Goal: Information Seeking & Learning: Learn about a topic

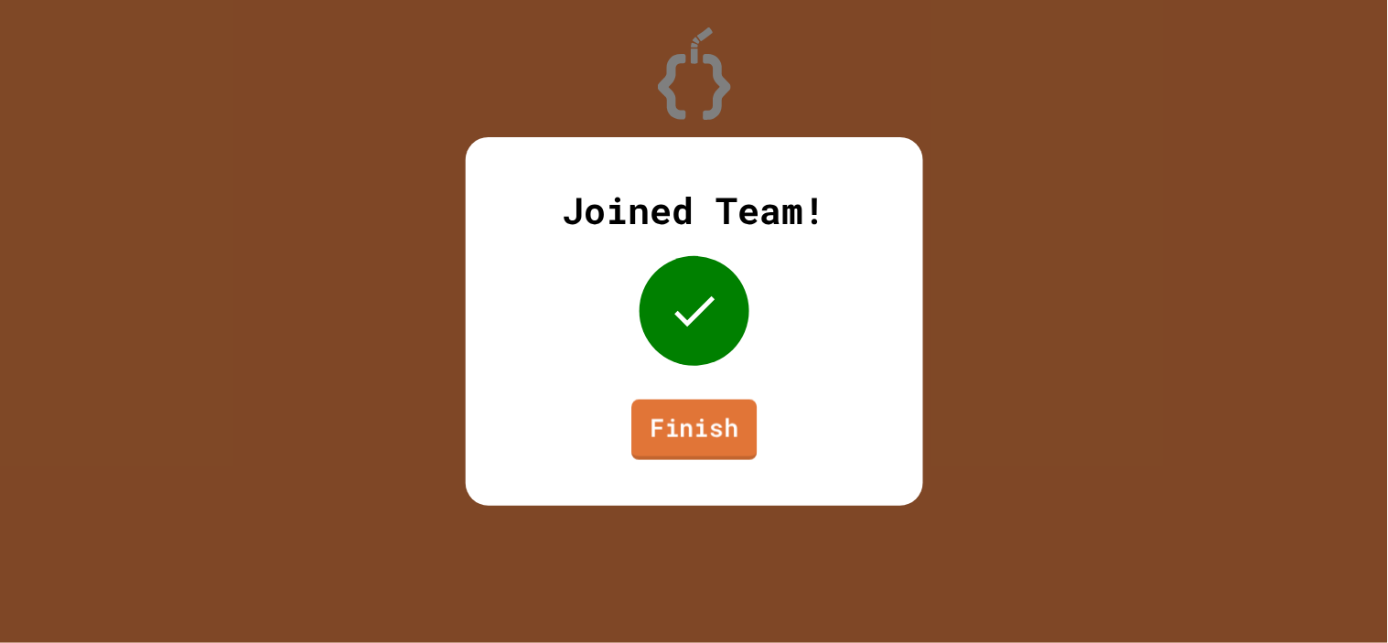
click at [704, 433] on link "Finish" at bounding box center [693, 430] width 125 height 60
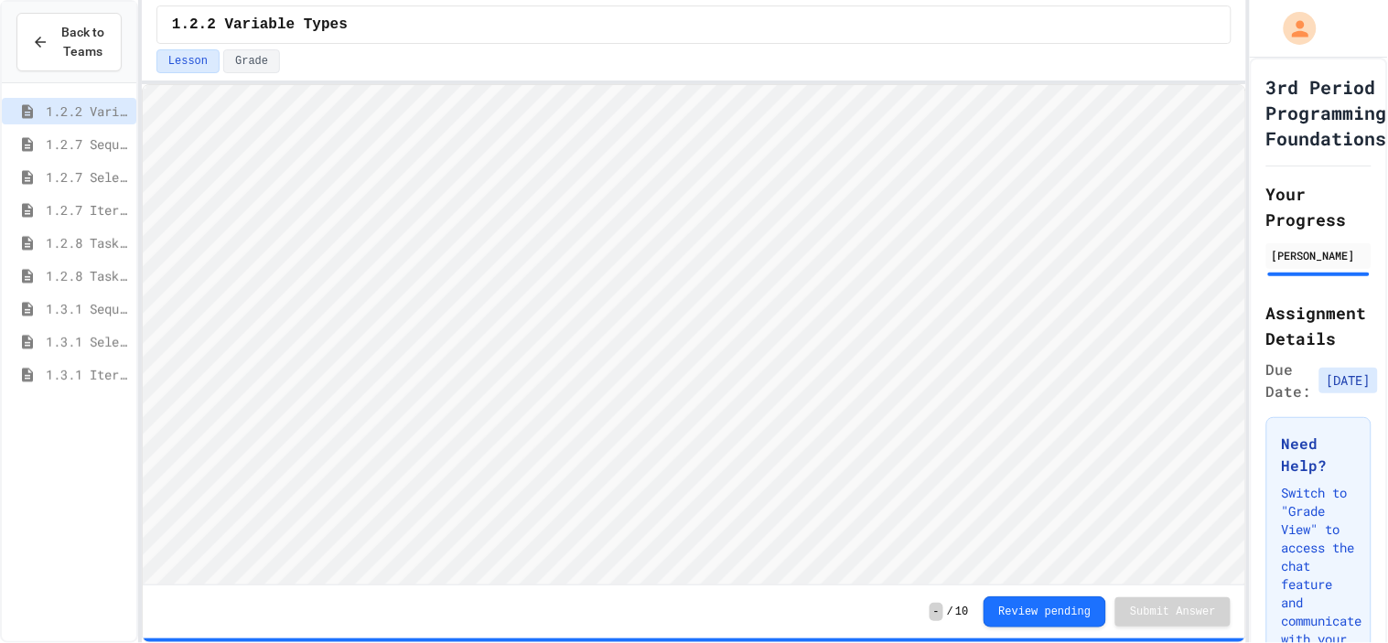
scroll to position [1, 0]
click at [61, 361] on div "1.3.1 Iteration Patterns/Trends" at bounding box center [69, 374] width 134 height 27
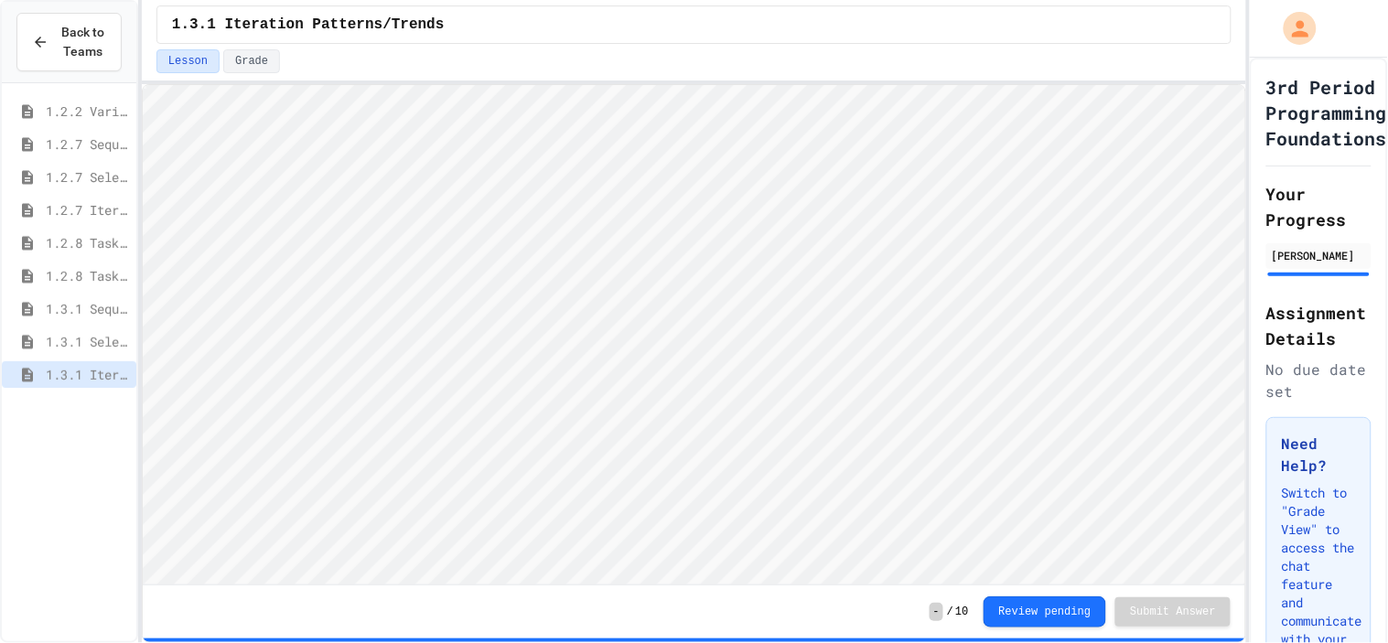
scroll to position [1, 0]
click at [57, 395] on div "1.3.1 Combined Algorithims" at bounding box center [69, 407] width 134 height 27
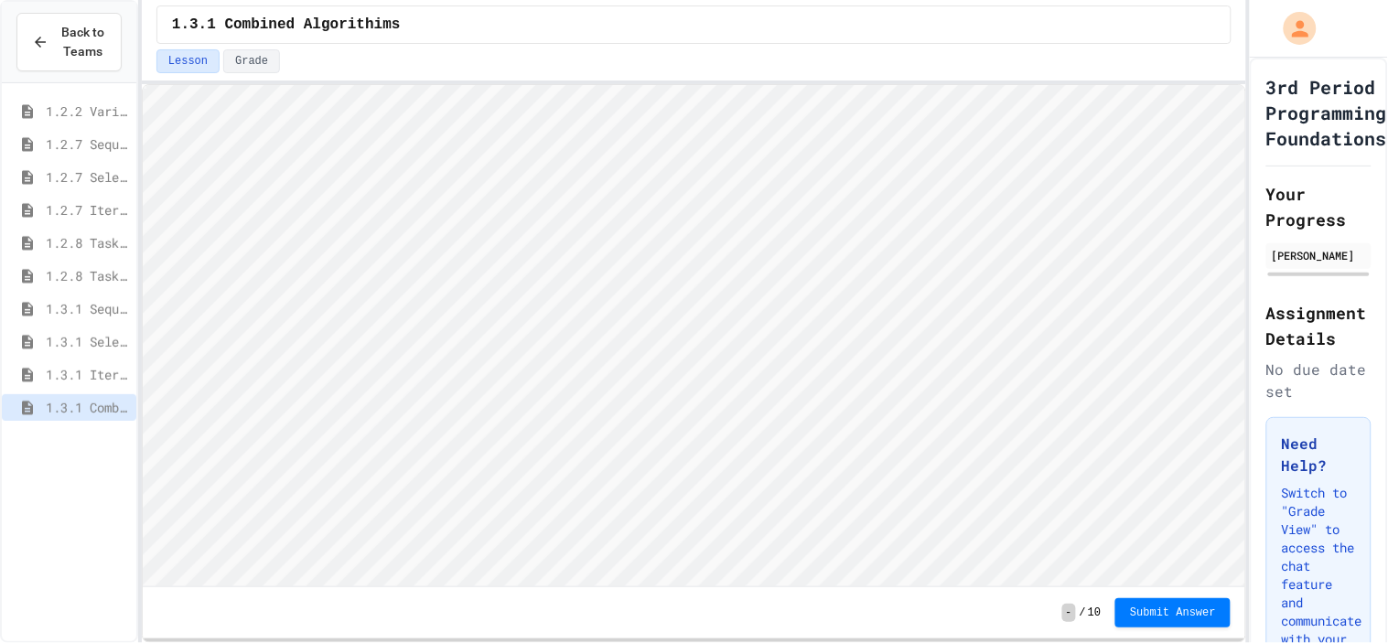
scroll to position [1, 0]
click at [67, 376] on span "1.3.1 Iteration Patterns/Trends" at bounding box center [87, 374] width 83 height 19
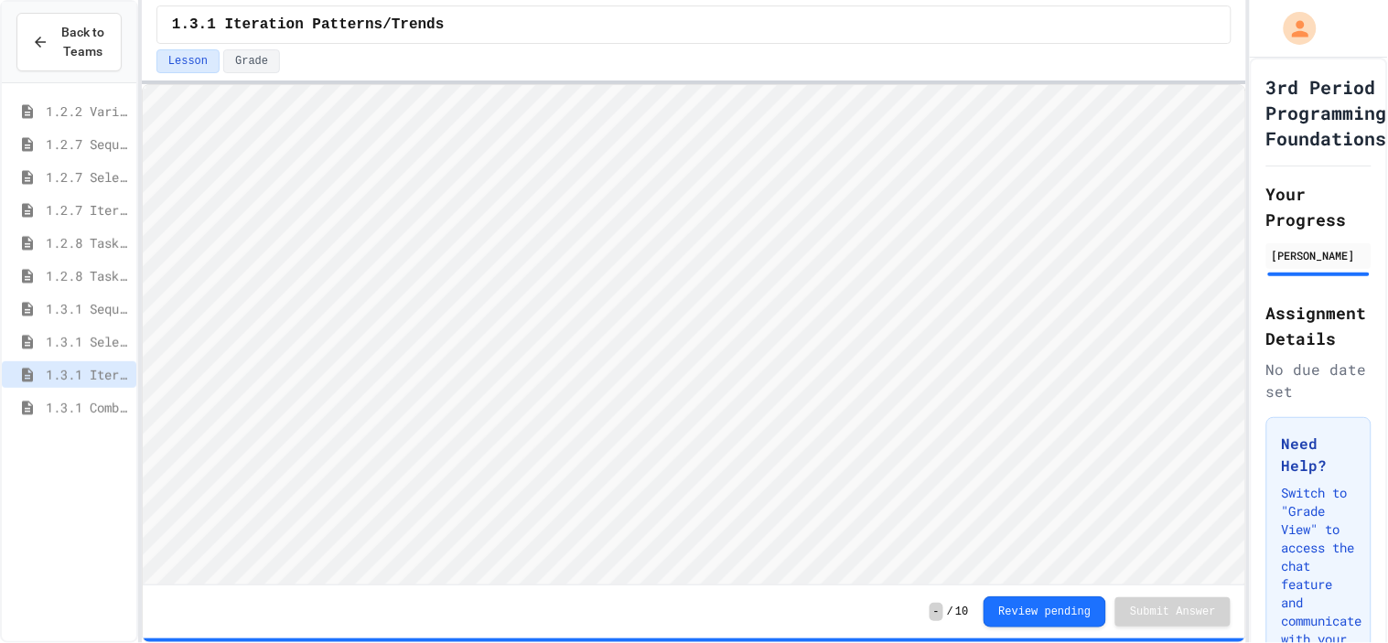
scroll to position [1, 0]
click at [48, 408] on span "1.3.1 Combined Algorithims" at bounding box center [87, 407] width 83 height 19
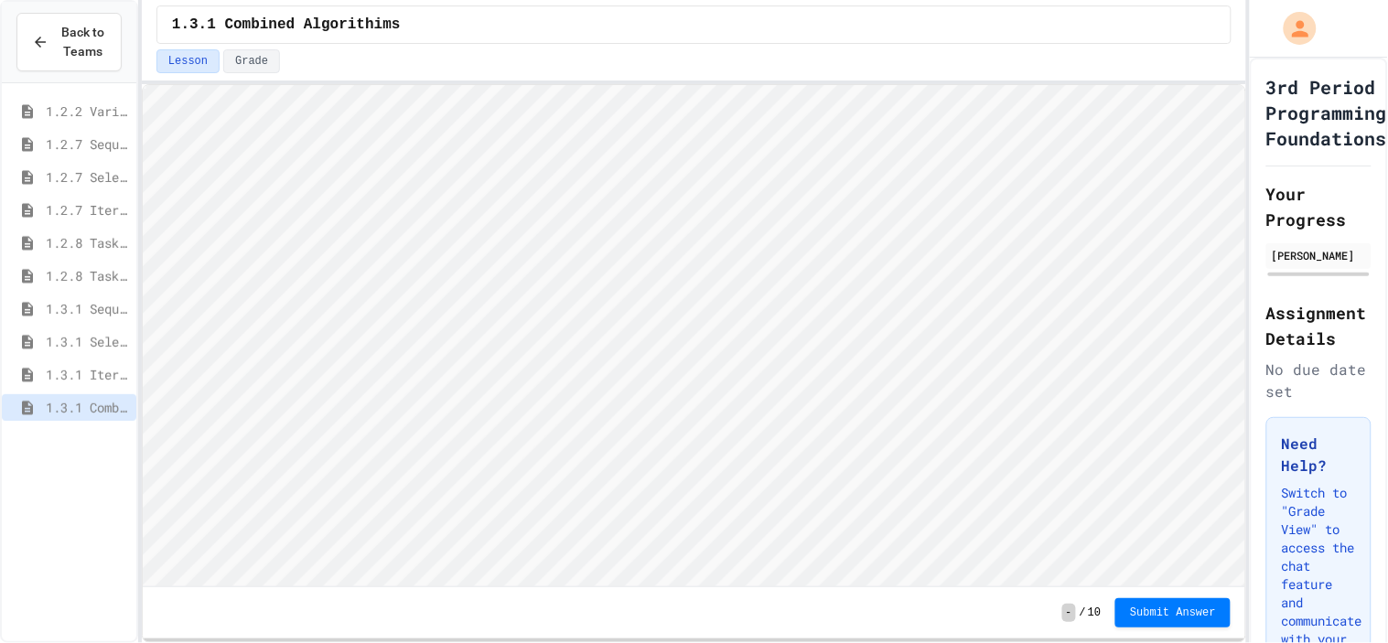
scroll to position [1, 0]
click at [649, 84] on html "Loading project... ! Error Loading Project There was an error loading the proje…" at bounding box center [693, 84] width 1102 height 0
type textarea "**"
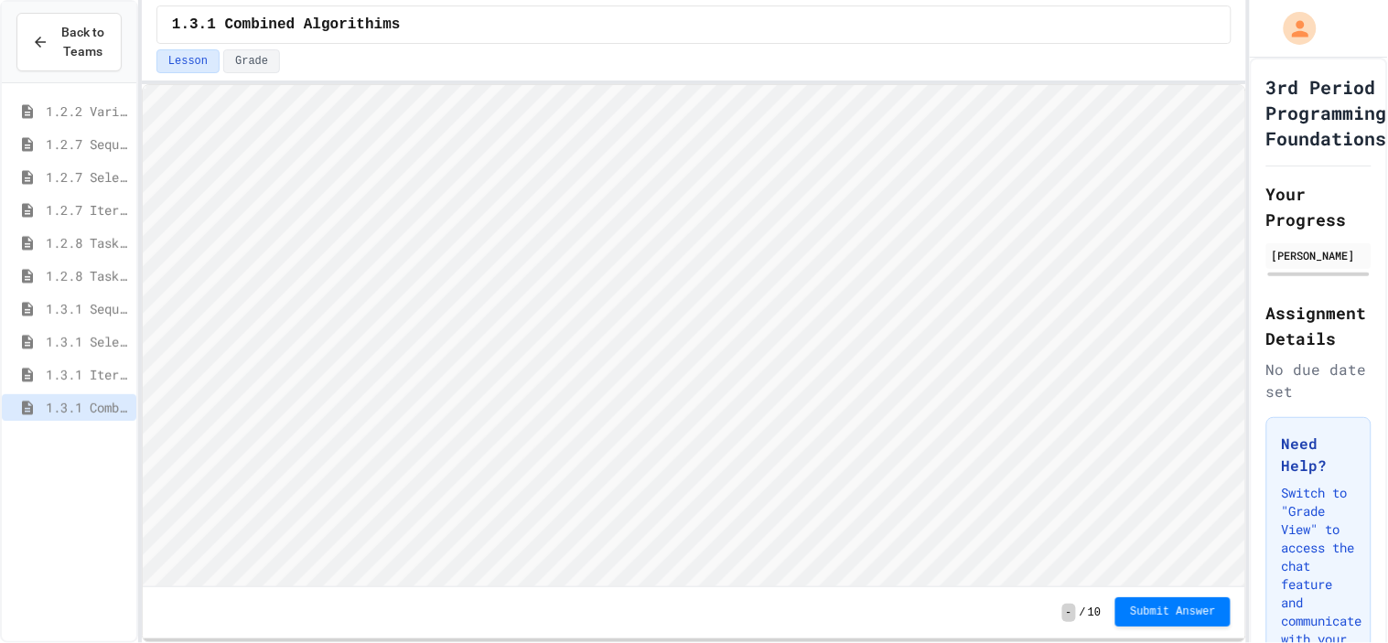
click at [1148, 619] on button "Submit Answer" at bounding box center [1172, 611] width 115 height 29
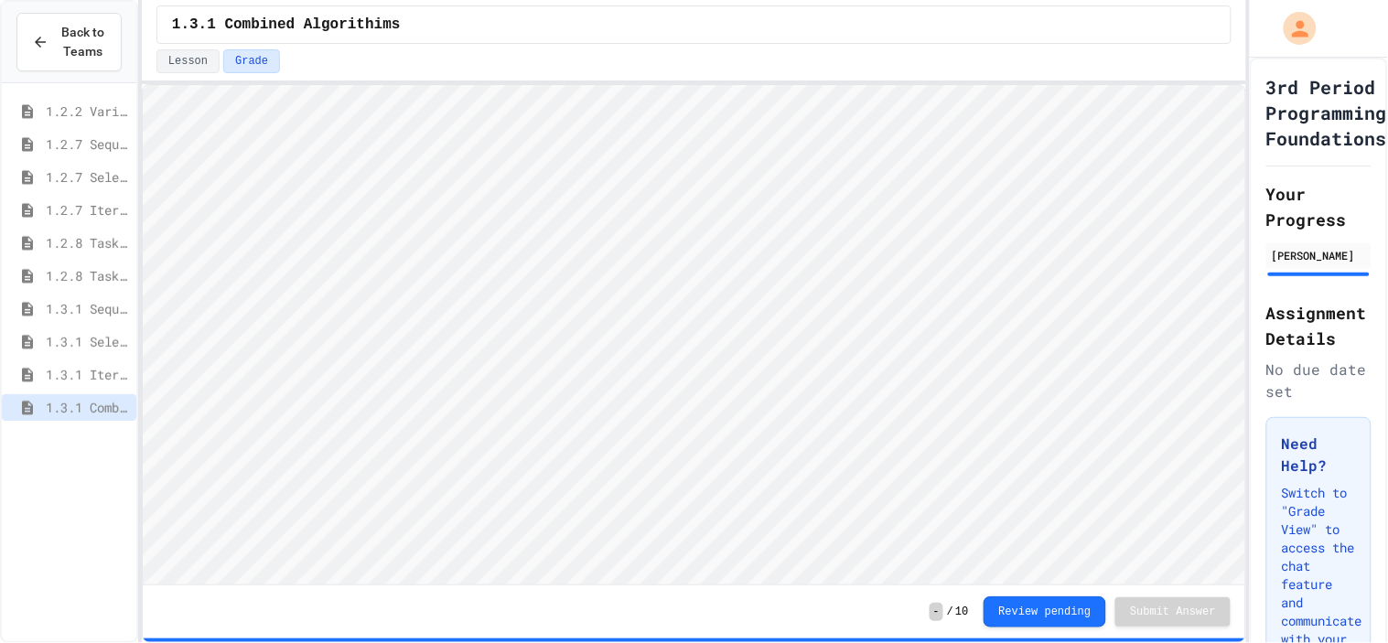
click at [68, 378] on span "1.3.1 Iteration Patterns/Trends" at bounding box center [87, 374] width 83 height 19
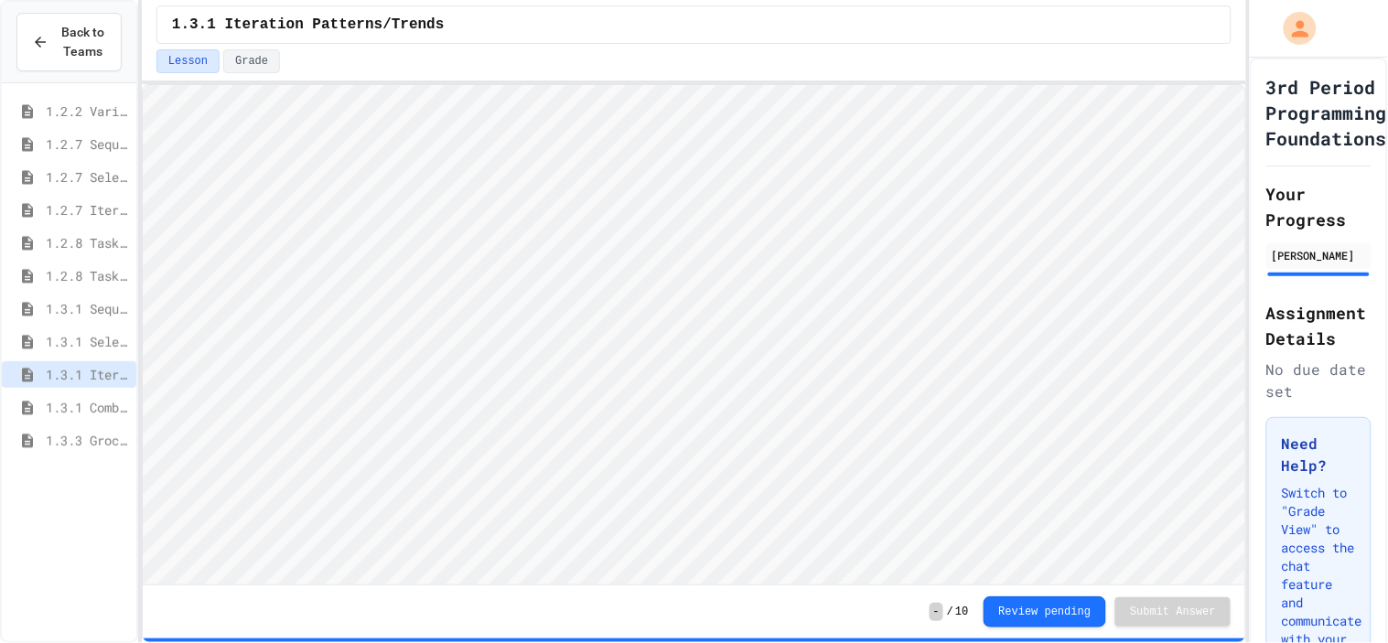
drag, startPoint x: 51, startPoint y: 409, endPoint x: 85, endPoint y: 402, distance: 34.6
click at [84, 403] on span "1.3.1 Combined Algorithims" at bounding box center [87, 407] width 83 height 19
click at [106, 435] on span "1.3.3 Grocery Store Task" at bounding box center [87, 440] width 83 height 19
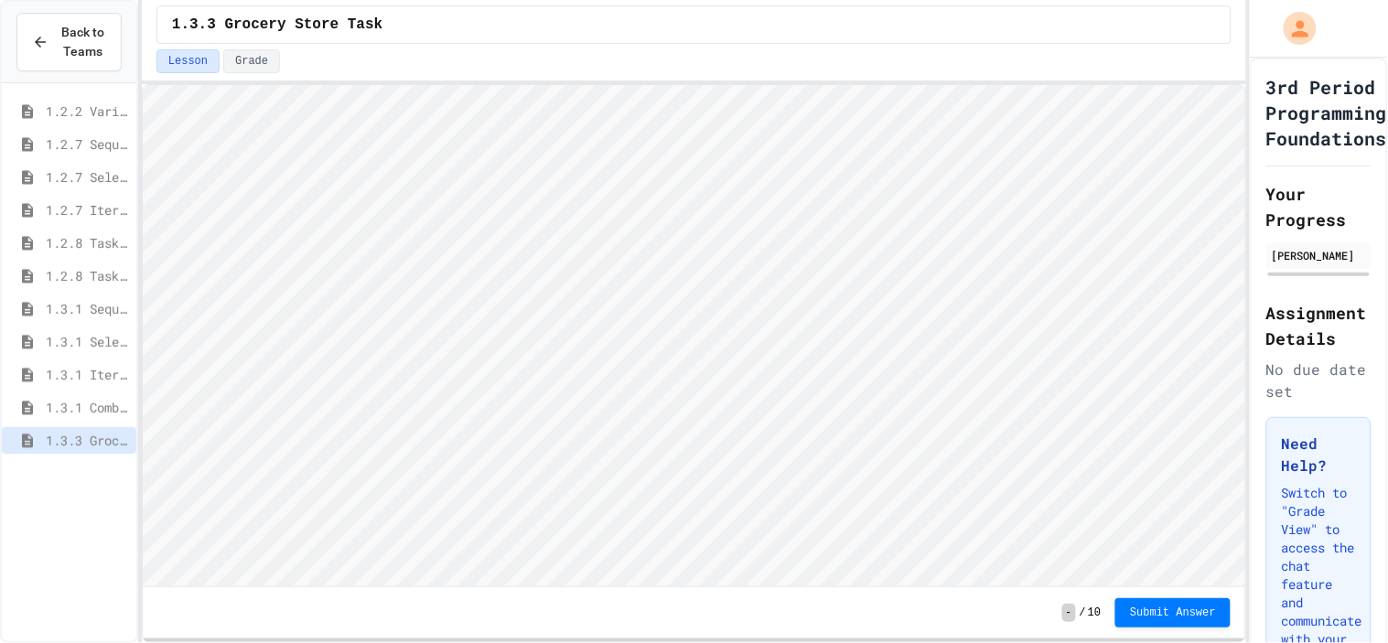
scroll to position [1, 0]
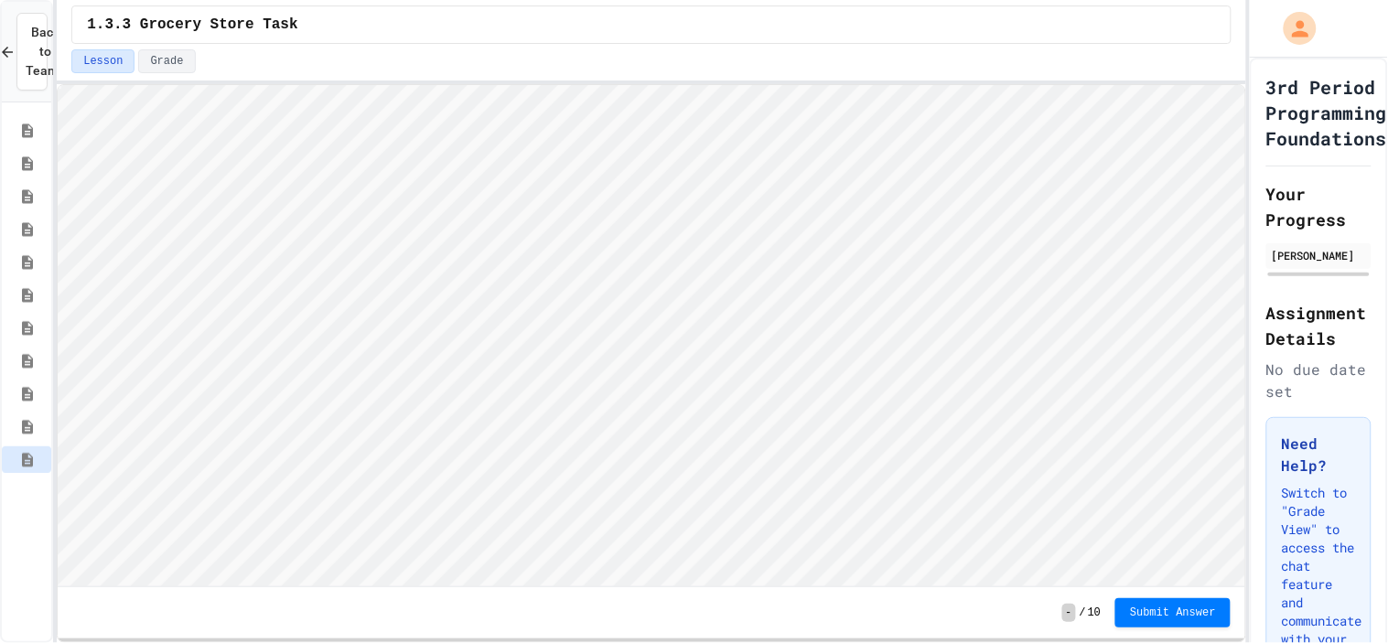
click at [57, 376] on div "Back to Teams 1.2.2 Variable Types 1.2.7 Sequencing 1.2.7 Selection 1.2.7 Itera…" at bounding box center [694, 321] width 1388 height 643
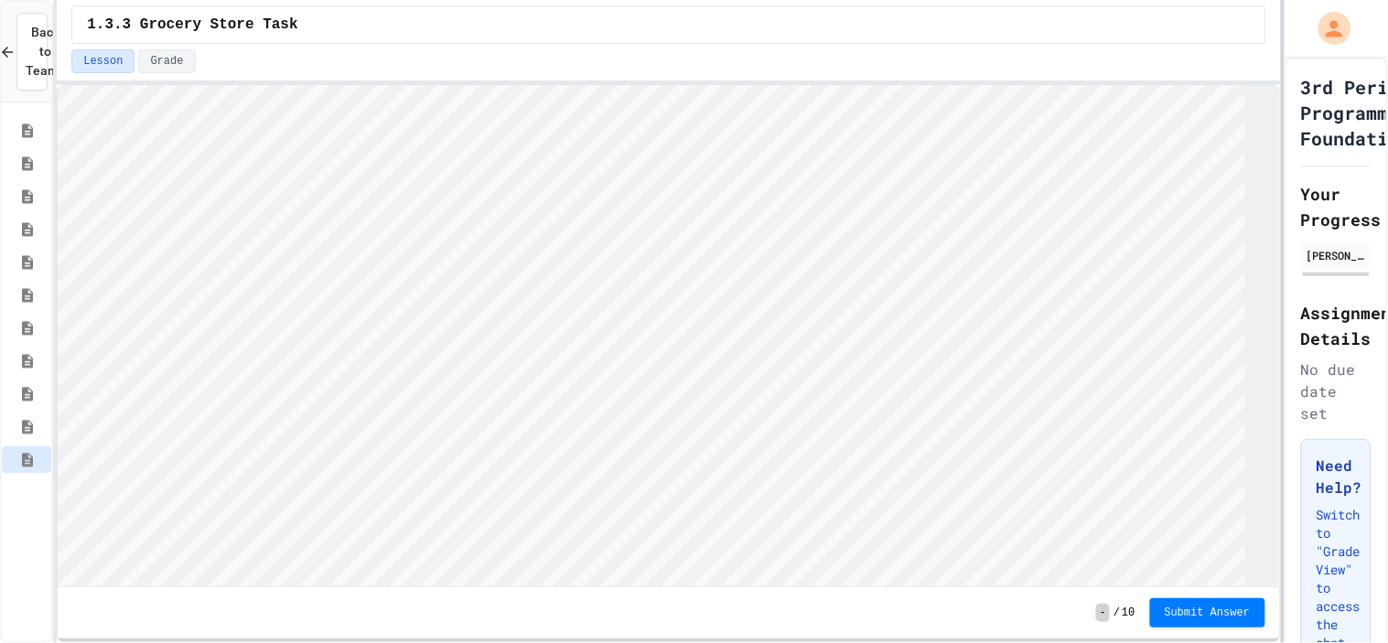
click at [1284, 403] on div at bounding box center [1283, 321] width 4 height 643
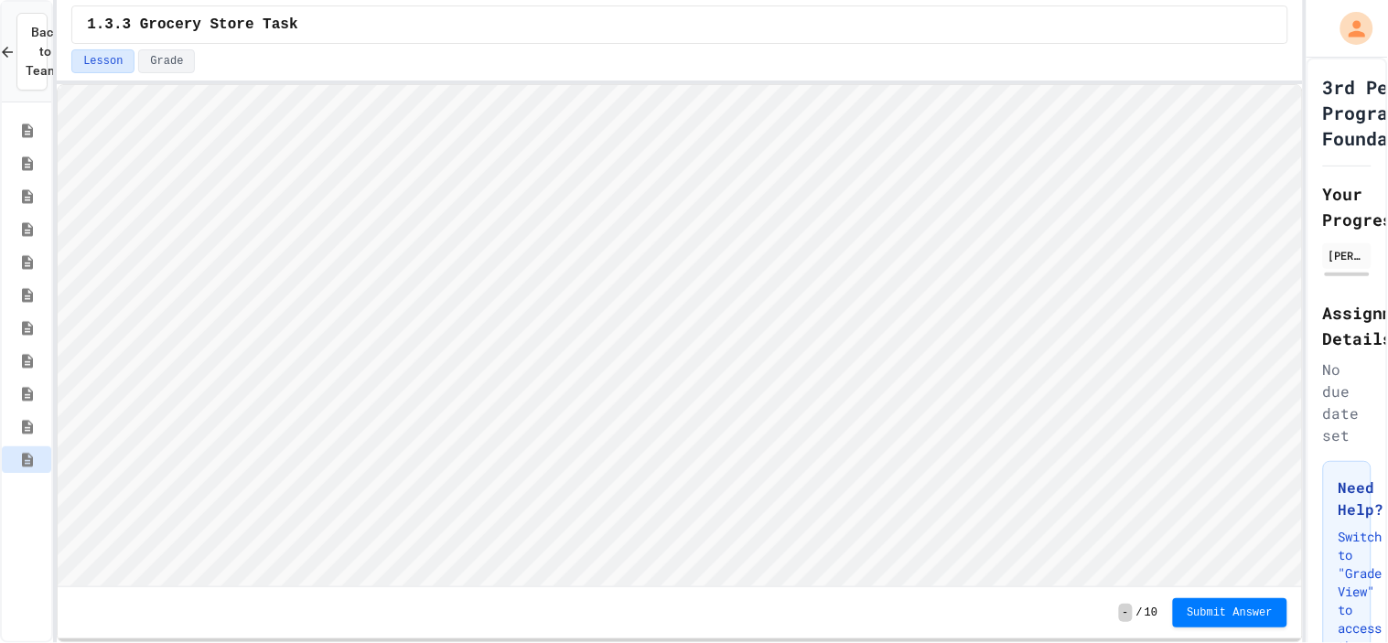
click at [28, 419] on icon at bounding box center [27, 427] width 22 height 16
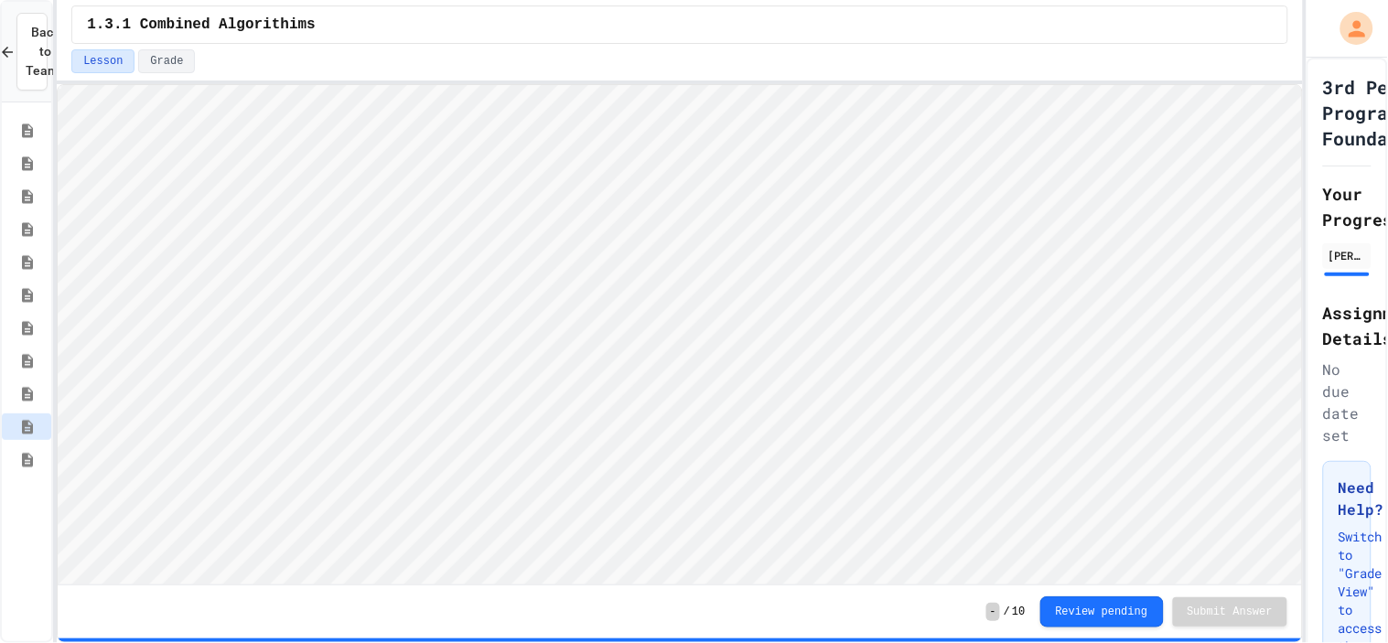
click at [16, 460] on icon at bounding box center [27, 460] width 22 height 16
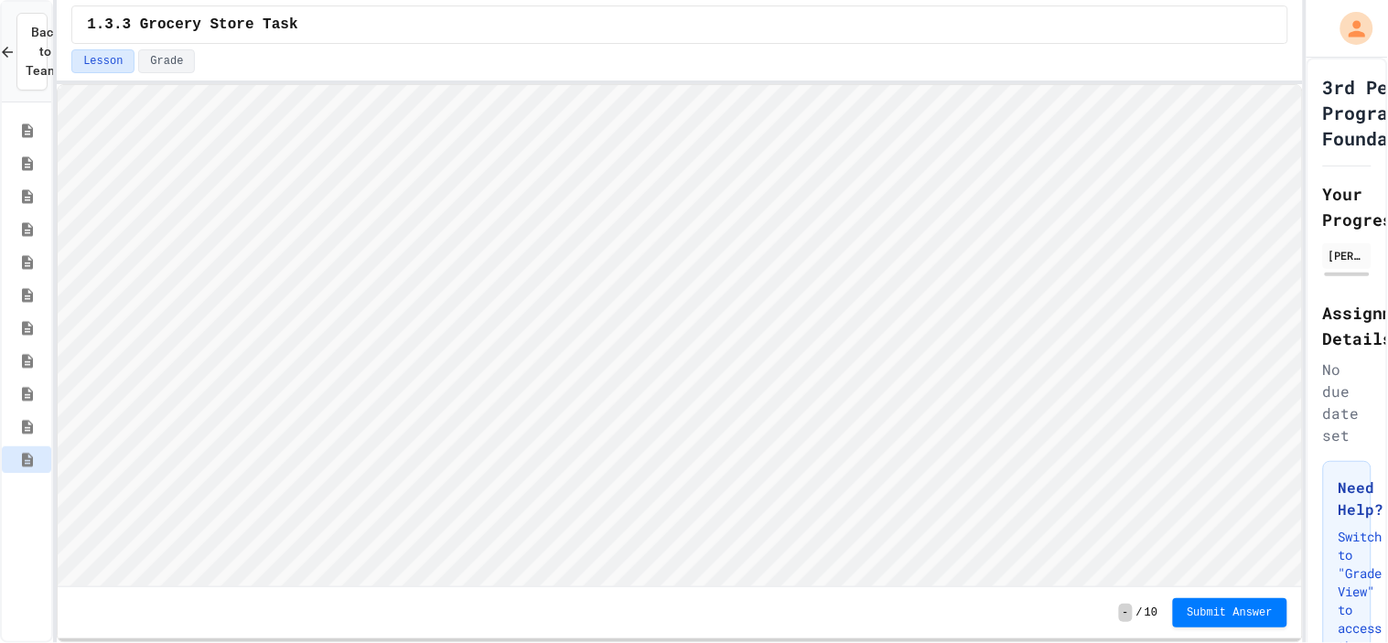
scroll to position [1, 0]
click at [17, 425] on icon at bounding box center [27, 427] width 22 height 16
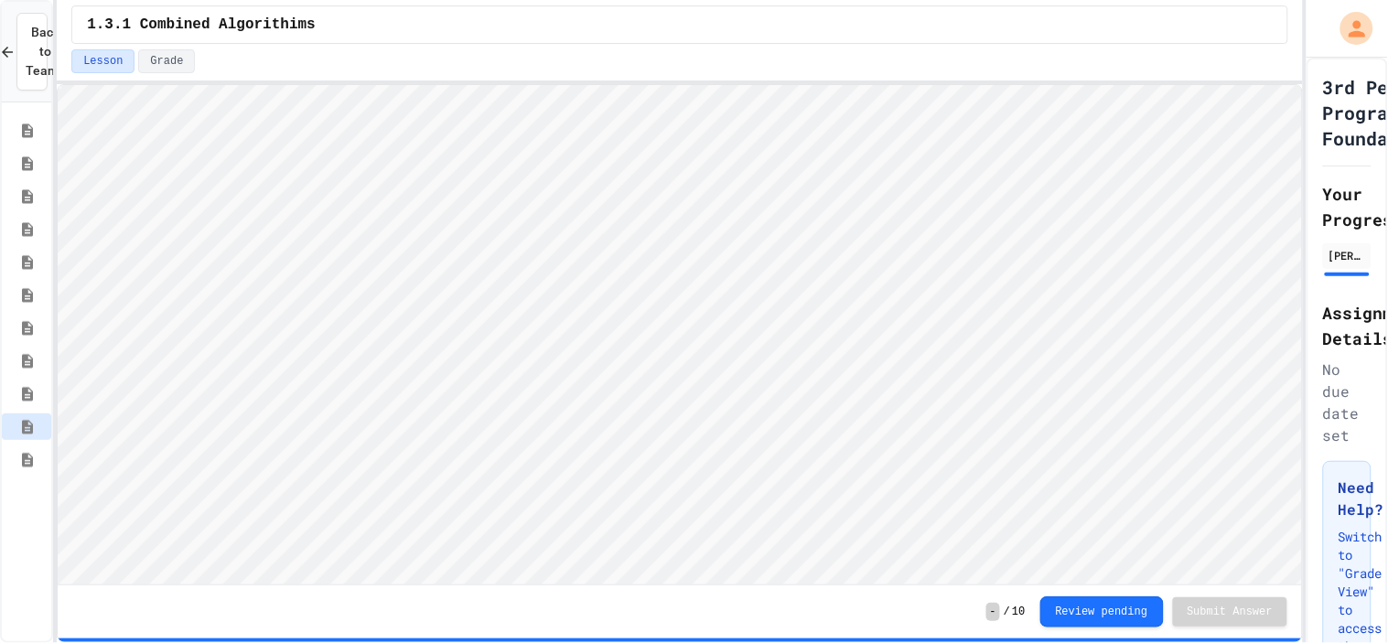
click at [22, 461] on icon at bounding box center [27, 460] width 11 height 14
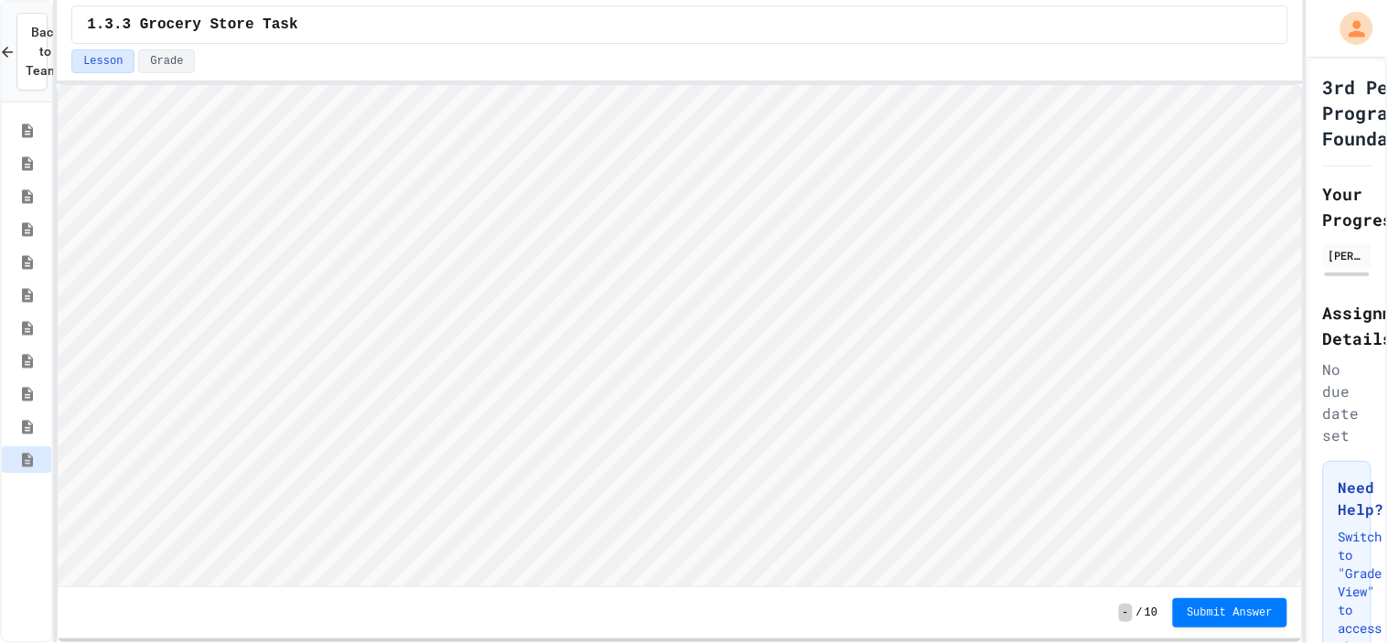
scroll to position [1, 0]
click at [26, 424] on icon at bounding box center [27, 427] width 11 height 14
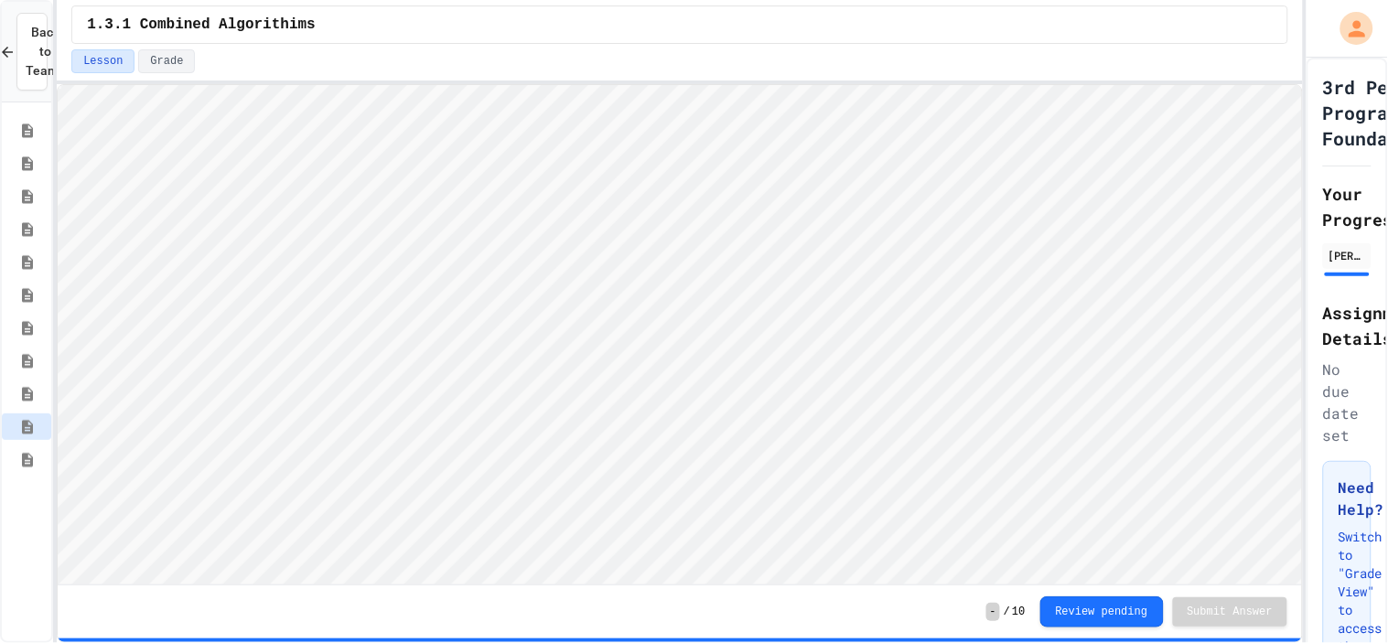
click at [19, 459] on icon at bounding box center [27, 460] width 22 height 16
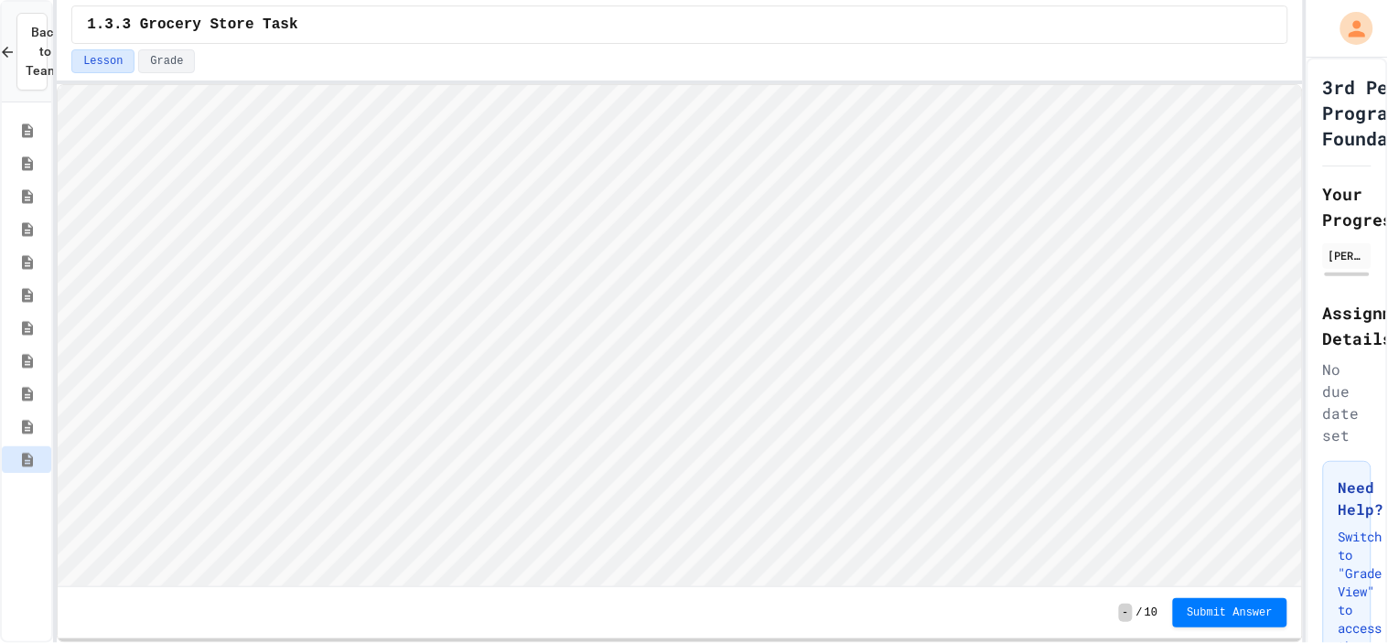
scroll to position [1, 0]
click at [21, 432] on icon at bounding box center [27, 427] width 22 height 16
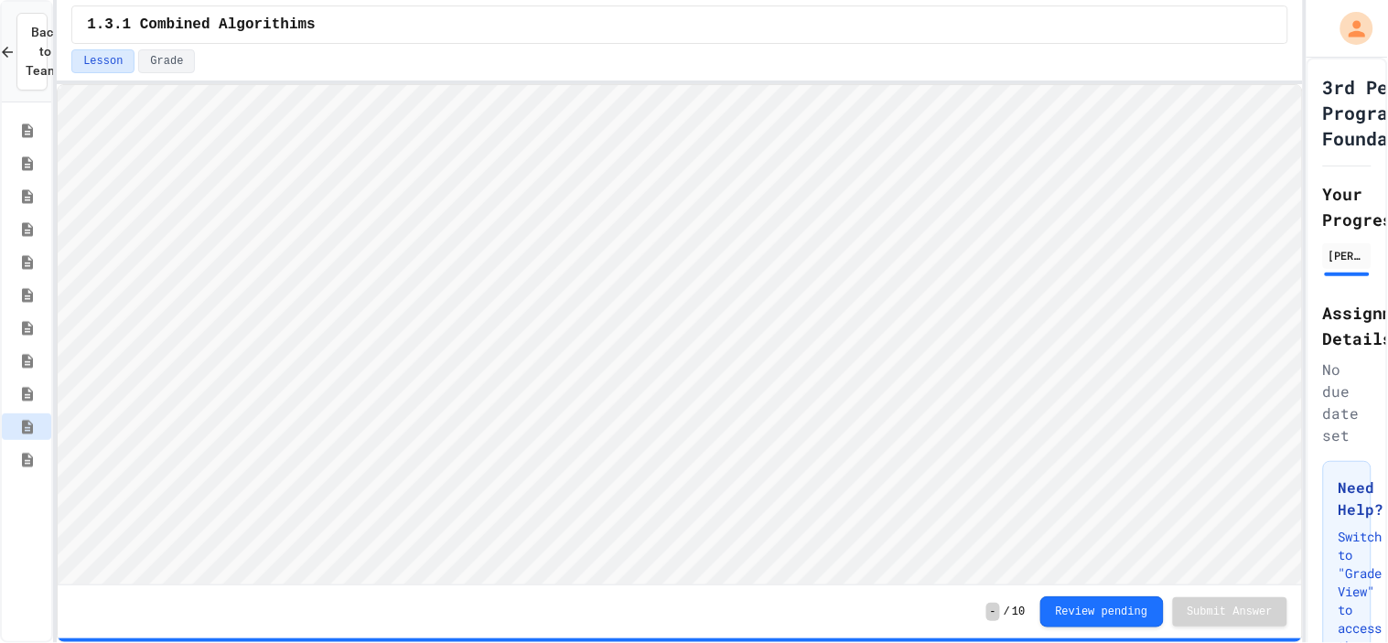
click at [28, 468] on div "1.3.3 Grocery Store Task" at bounding box center [26, 459] width 49 height 27
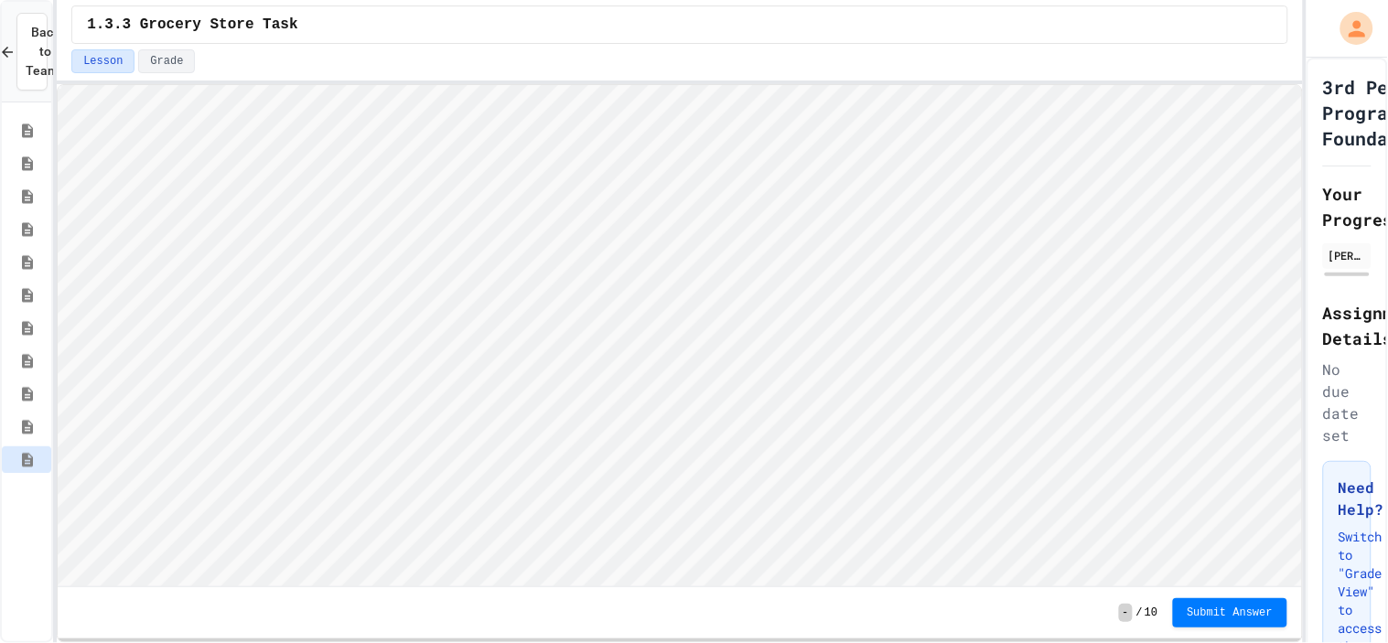
scroll to position [1, 0]
type textarea "**********"
click at [20, 414] on div "1.3.1 Combined Algorithims" at bounding box center [26, 426] width 49 height 27
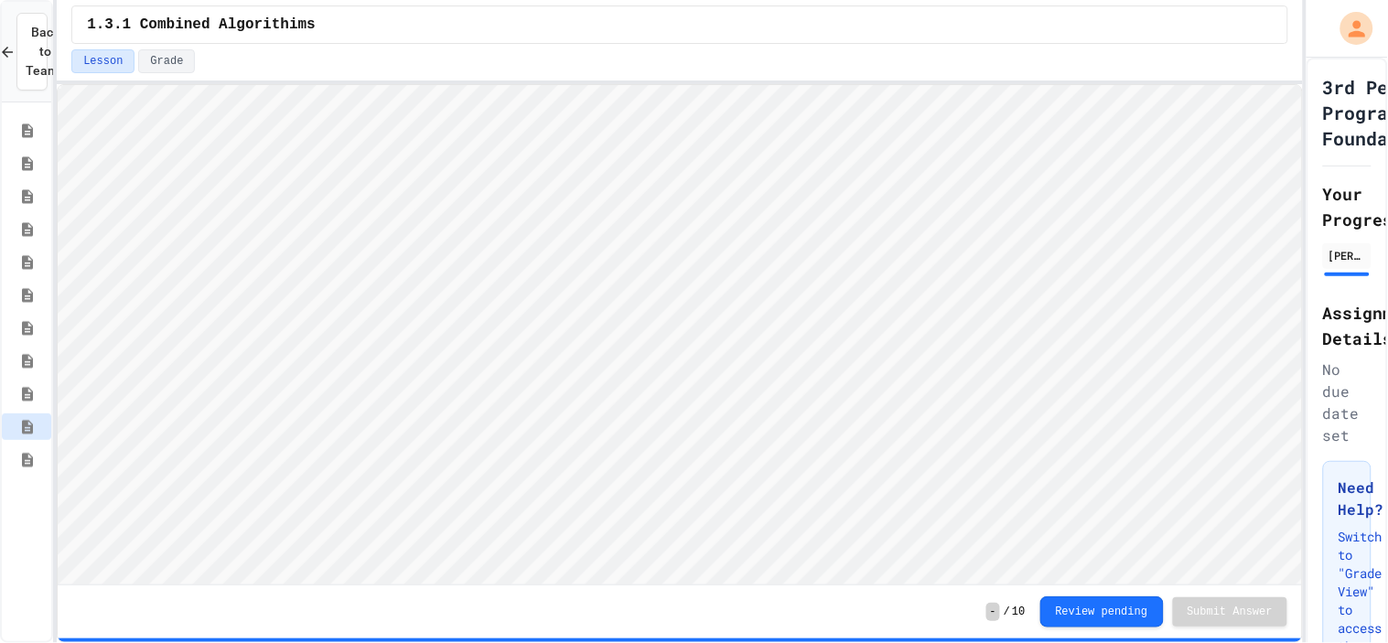
click at [23, 460] on icon at bounding box center [27, 460] width 11 height 14
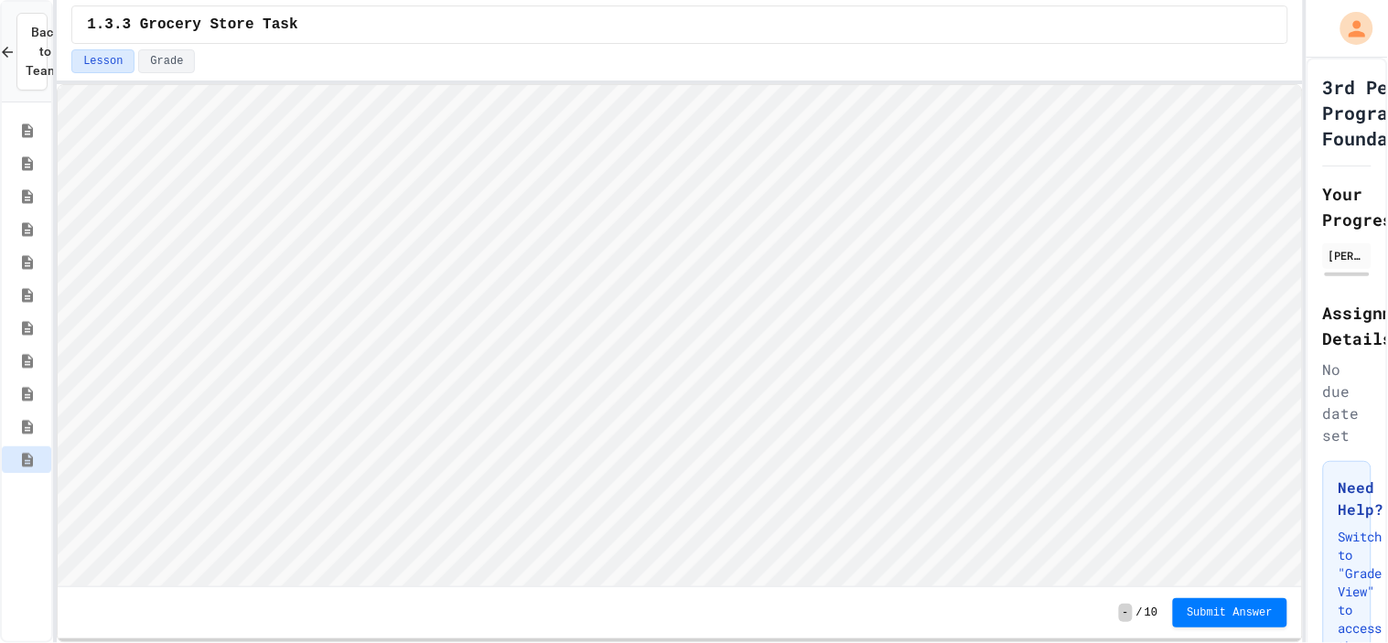
scroll to position [1, 0]
click at [16, 424] on icon at bounding box center [27, 427] width 22 height 16
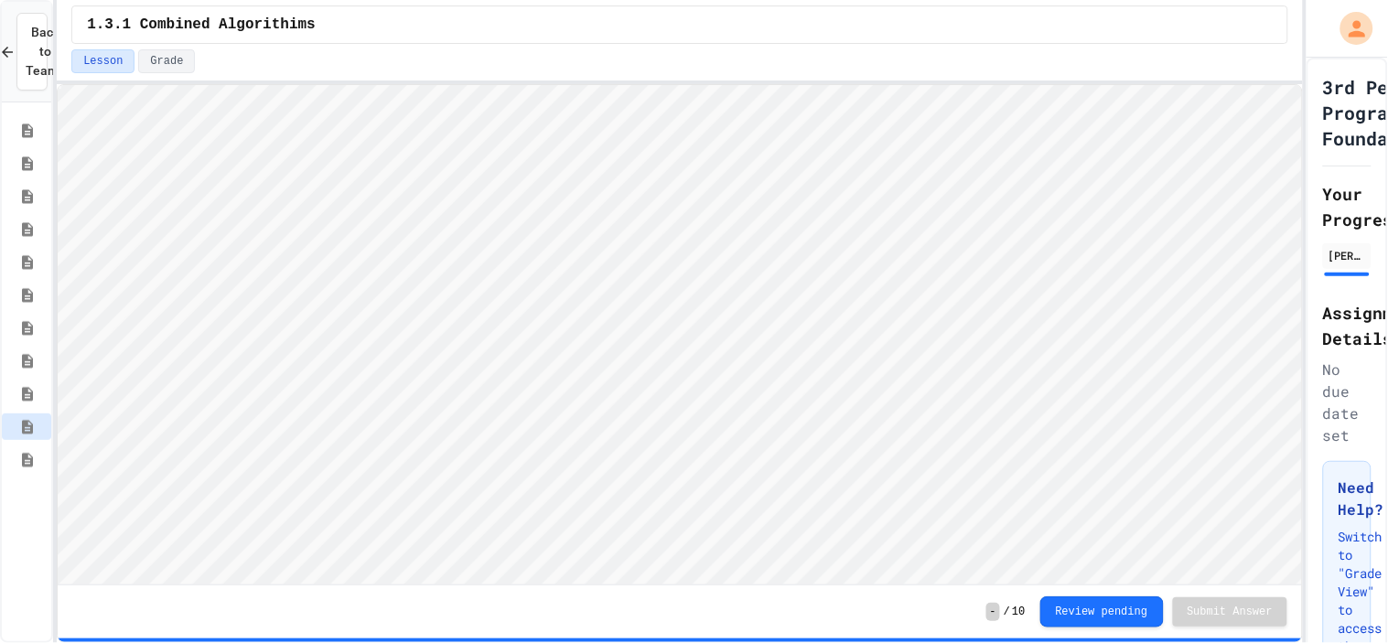
click at [25, 467] on div "1.3.3 Grocery Store Task" at bounding box center [26, 459] width 49 height 27
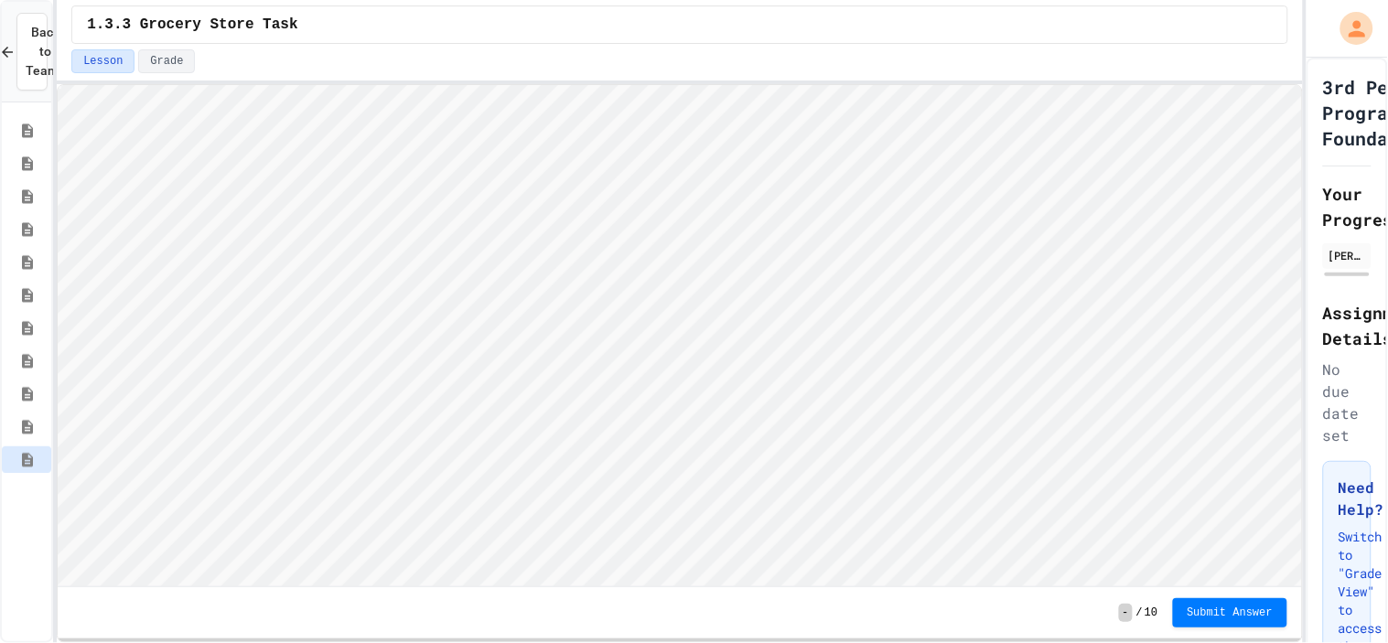
scroll to position [1, 0]
click at [1214, 613] on span "Submit Answer" at bounding box center [1230, 611] width 86 height 15
